Goal: Task Accomplishment & Management: Manage account settings

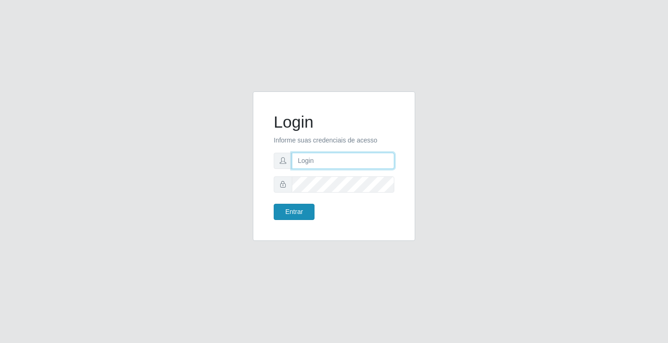
type input "[EMAIL_ADDRESS][DOMAIN_NAME]"
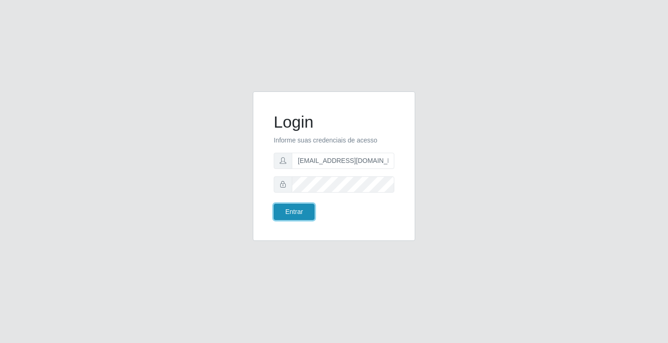
click at [280, 208] on button "Entrar" at bounding box center [294, 212] width 41 height 16
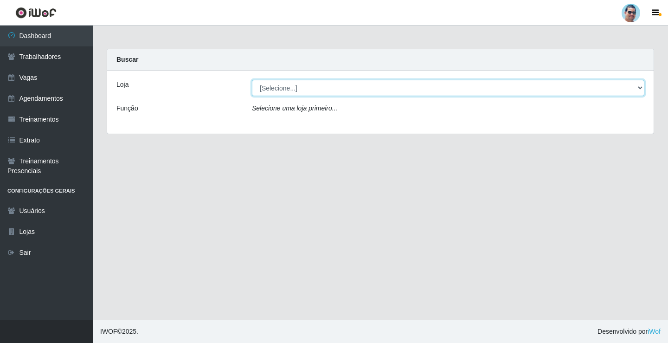
click at [431, 92] on select "[Selecione...] Mercadinho Extrabom" at bounding box center [448, 88] width 393 height 16
select select "175"
click at [252, 80] on select "[Selecione...] Mercadinho Extrabom" at bounding box center [448, 88] width 393 height 16
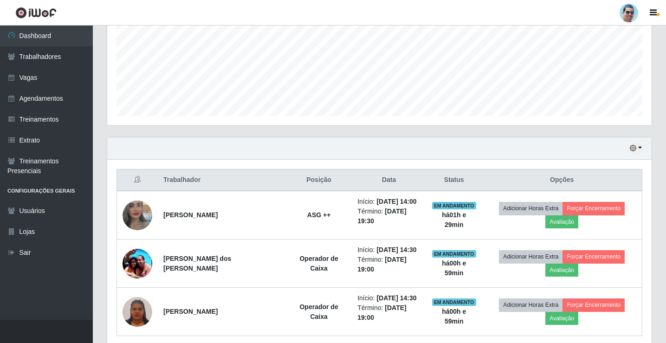
scroll to position [232, 0]
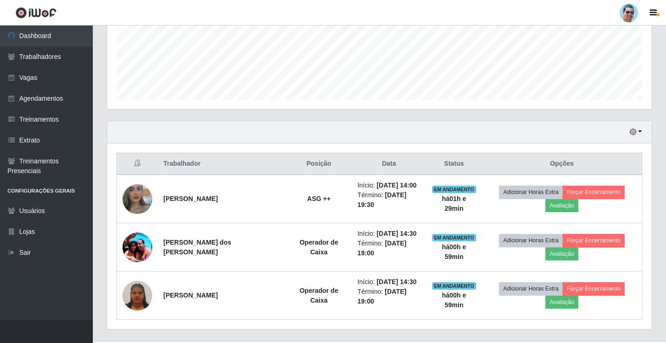
click at [643, 133] on div "Hoje 1 dia 3 dias 1 Semana Não encerrados" at bounding box center [379, 132] width 544 height 22
click at [636, 133] on icon "button" at bounding box center [633, 132] width 6 height 6
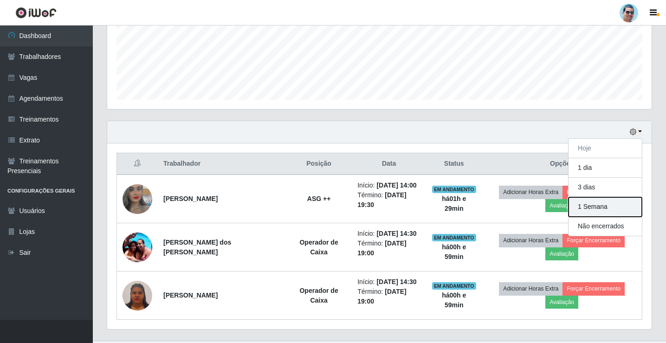
click at [593, 207] on button "1 Semana" at bounding box center [605, 206] width 73 height 19
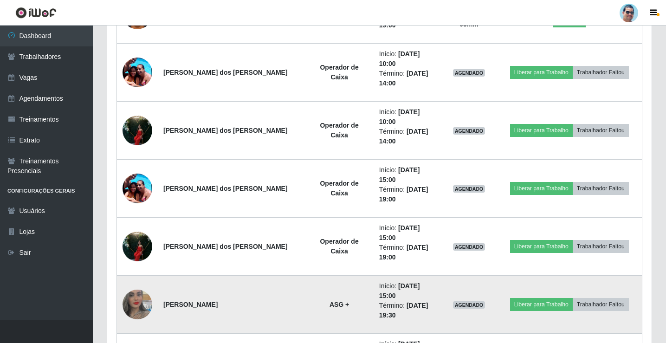
scroll to position [511, 0]
